Goal: Task Accomplishment & Management: Use online tool/utility

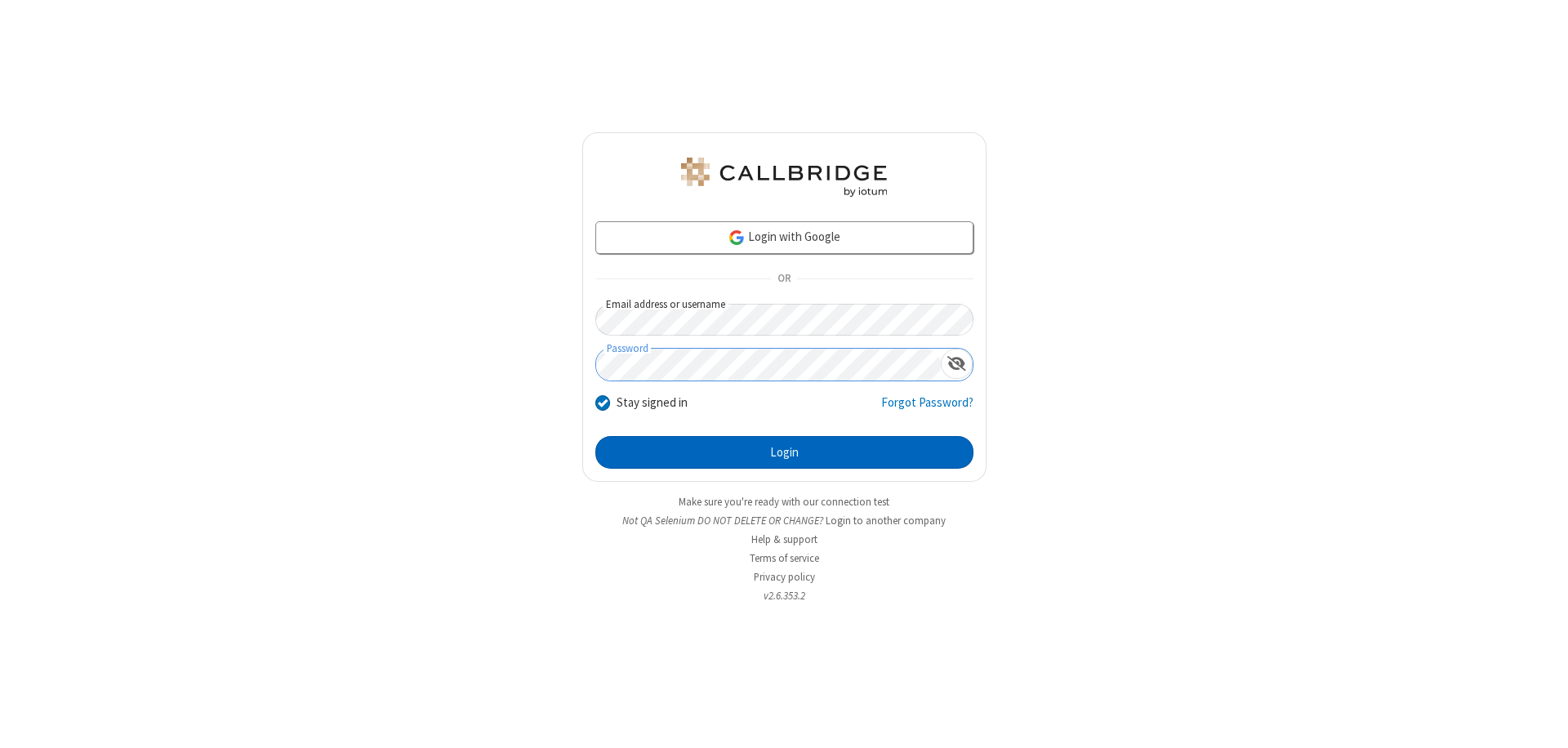
click at [784, 452] on button "Login" at bounding box center [784, 452] width 378 height 32
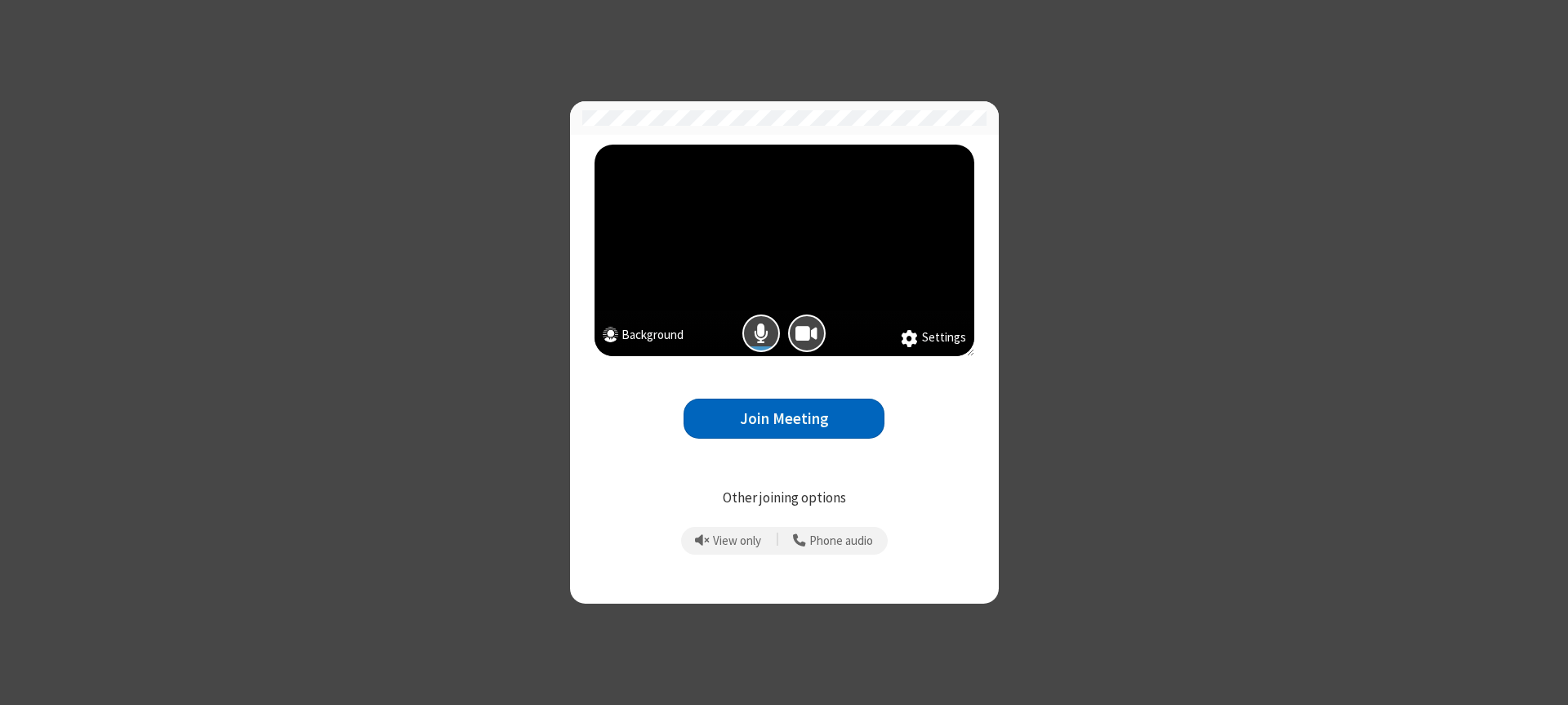
click at [784, 418] on button "Join Meeting" at bounding box center [784, 418] width 201 height 40
